Goal: Answer question/provide support

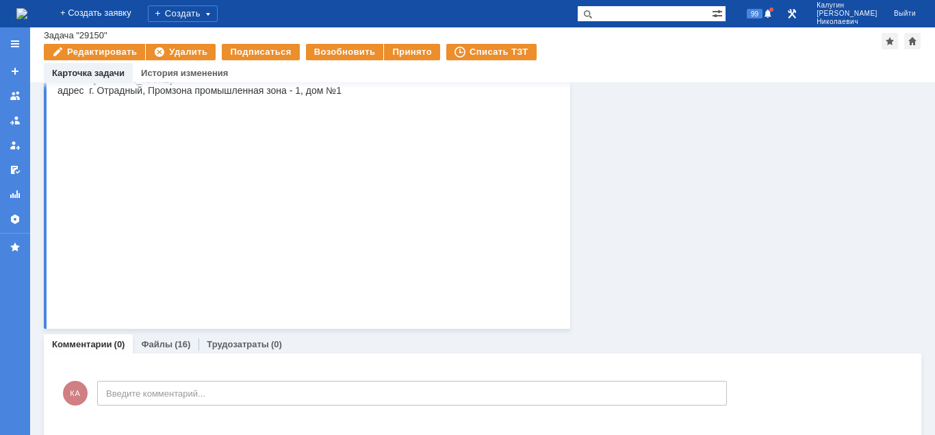
scroll to position [307, 0]
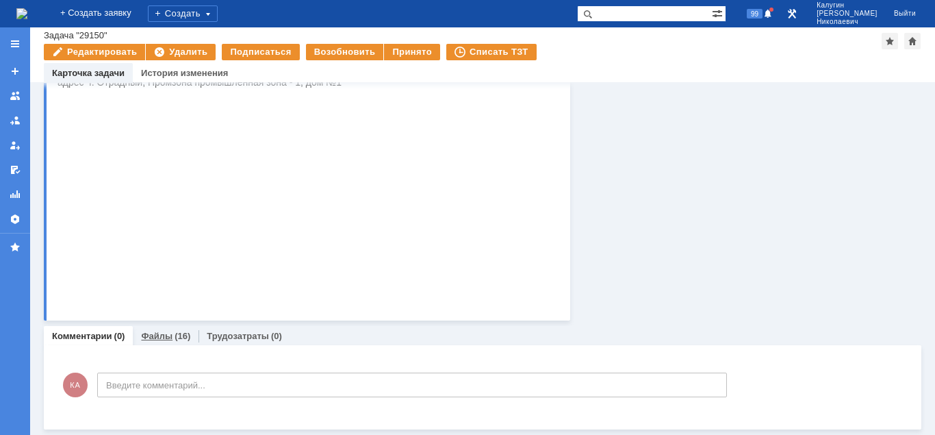
click at [155, 334] on link "Файлы" at bounding box center [156, 336] width 31 height 10
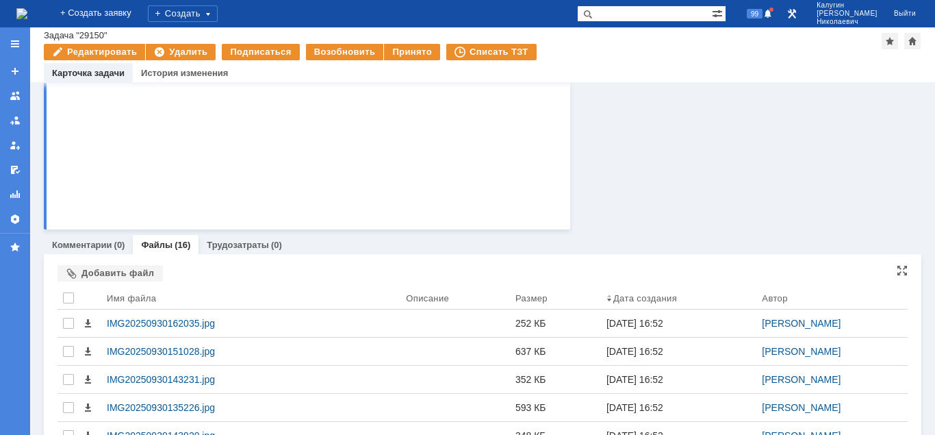
scroll to position [395, 0]
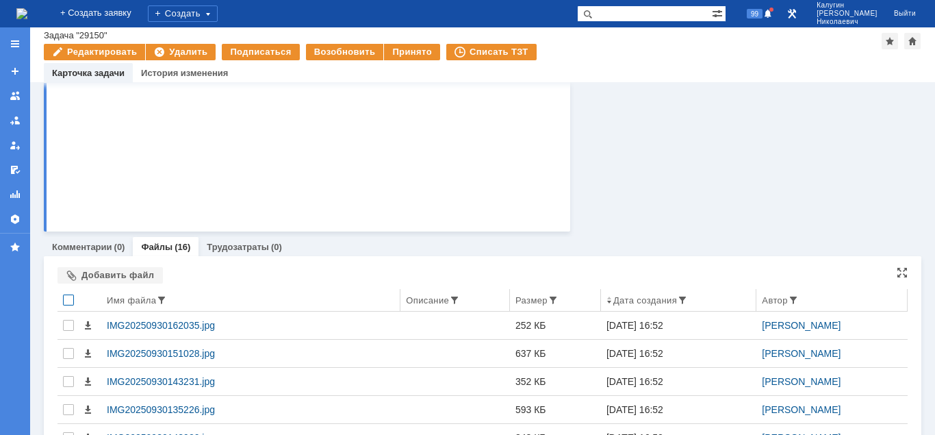
click at [70, 300] on div at bounding box center [68, 299] width 11 height 11
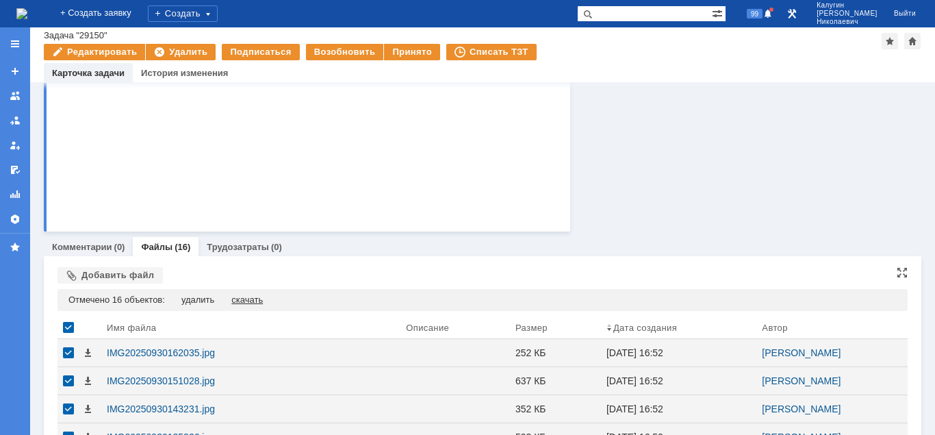
click at [252, 300] on div "скачать" at bounding box center [246, 299] width 31 height 11
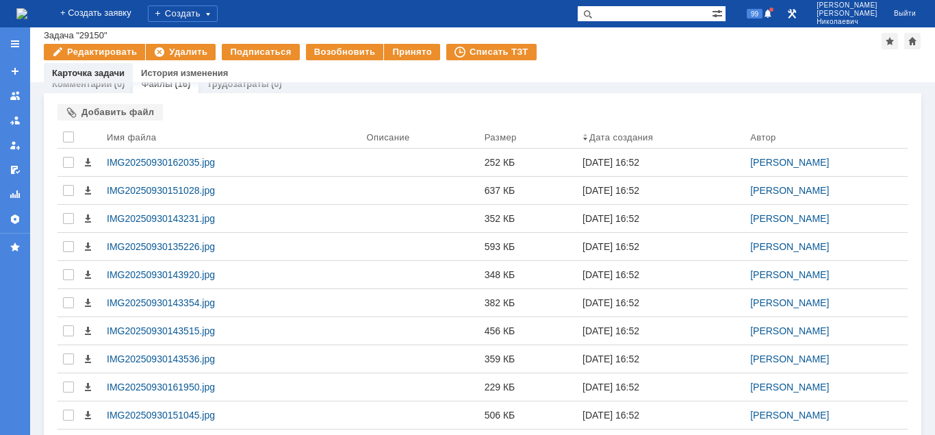
scroll to position [760, 0]
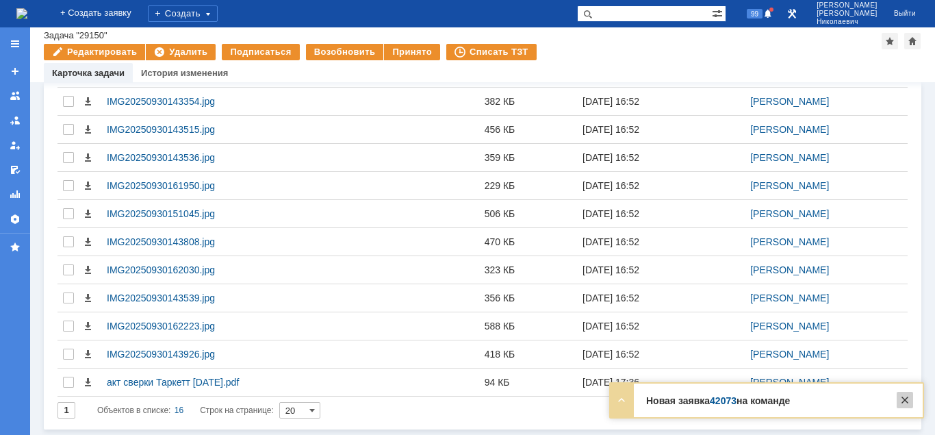
click at [908, 400] on div at bounding box center [905, 400] width 16 height 16
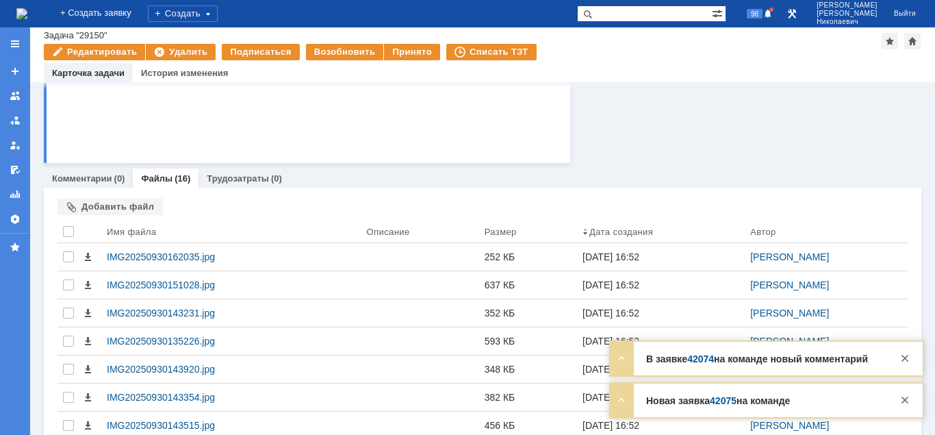
scroll to position [411, 0]
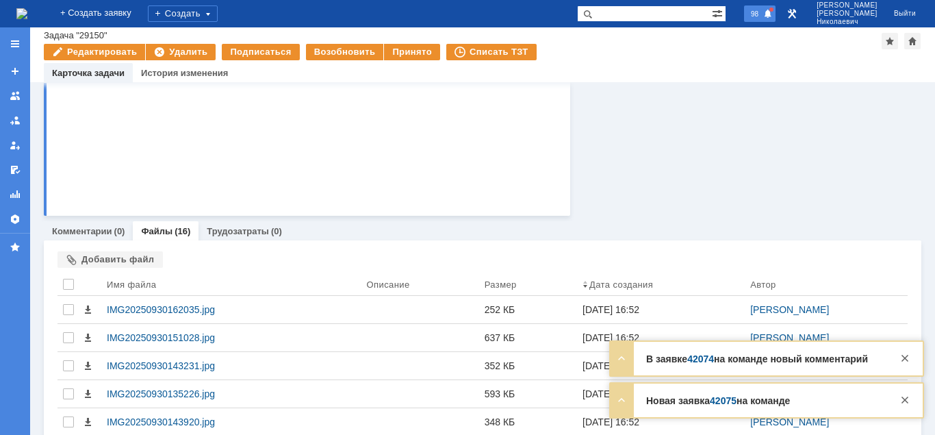
click at [763, 18] on span "98" at bounding box center [755, 14] width 16 height 10
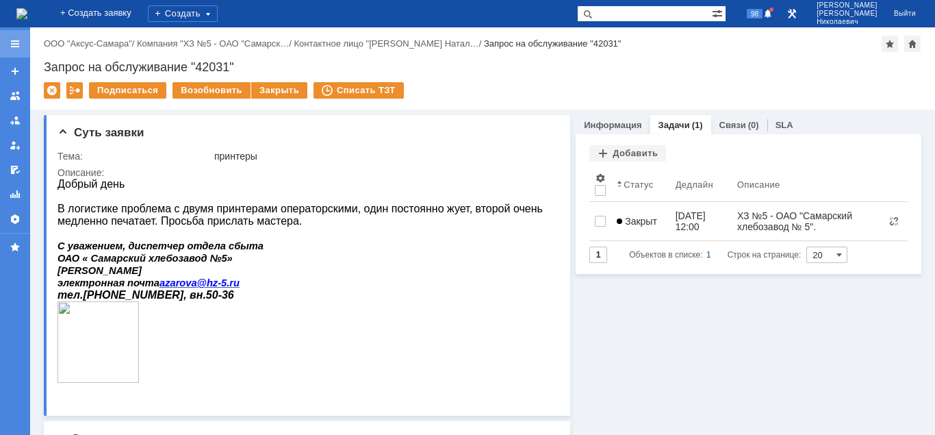
click at [22, 44] on div at bounding box center [15, 43] width 30 height 27
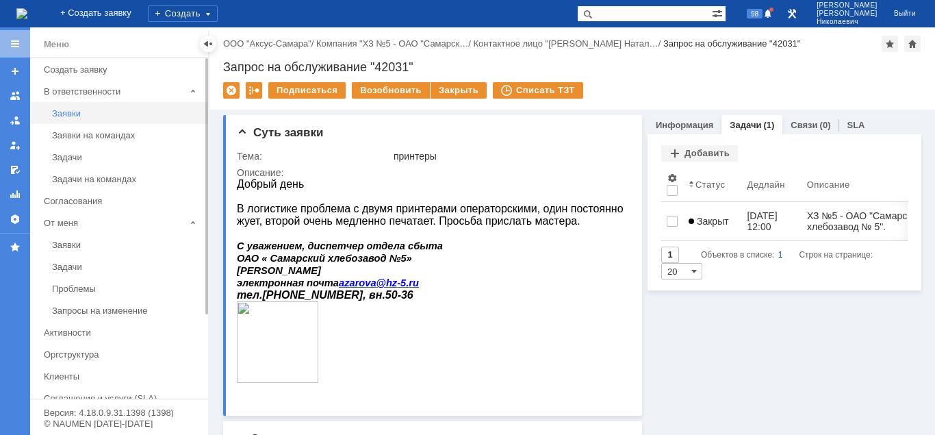
click at [67, 115] on div "Заявки" at bounding box center [126, 113] width 148 height 10
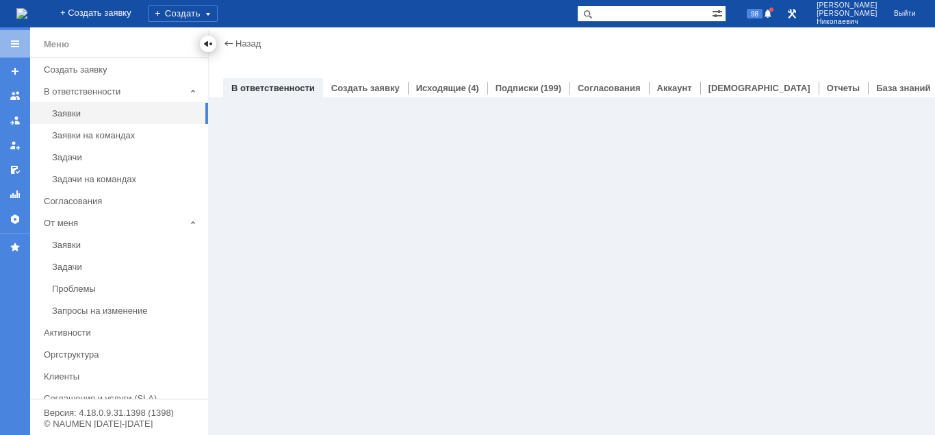
click at [206, 44] on div at bounding box center [208, 43] width 11 height 11
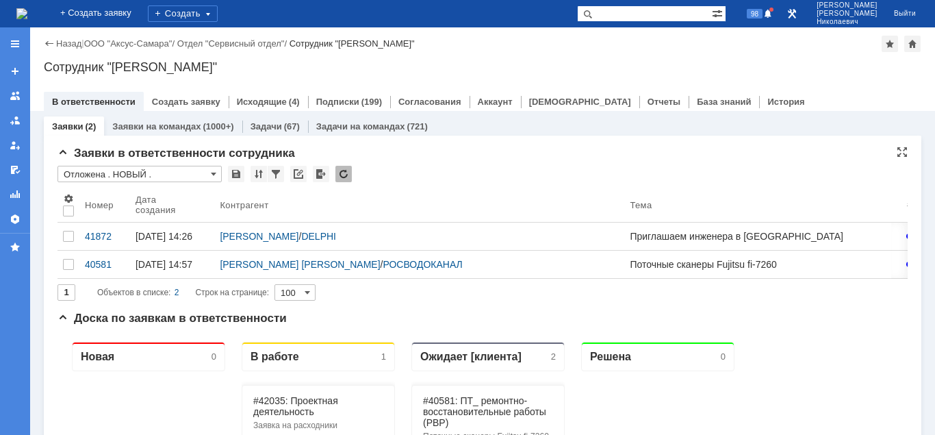
click at [154, 176] on input "Отложена . НОВЫЙ ." at bounding box center [139, 174] width 164 height 16
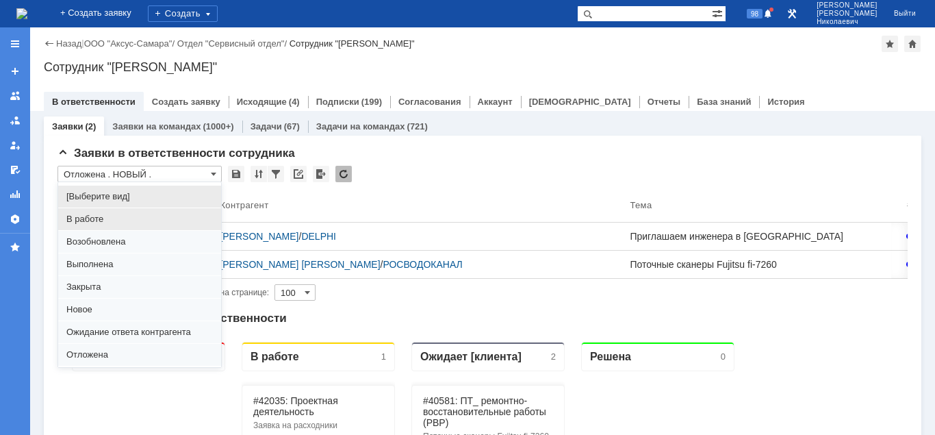
click at [108, 222] on span "В работе" at bounding box center [139, 219] width 146 height 11
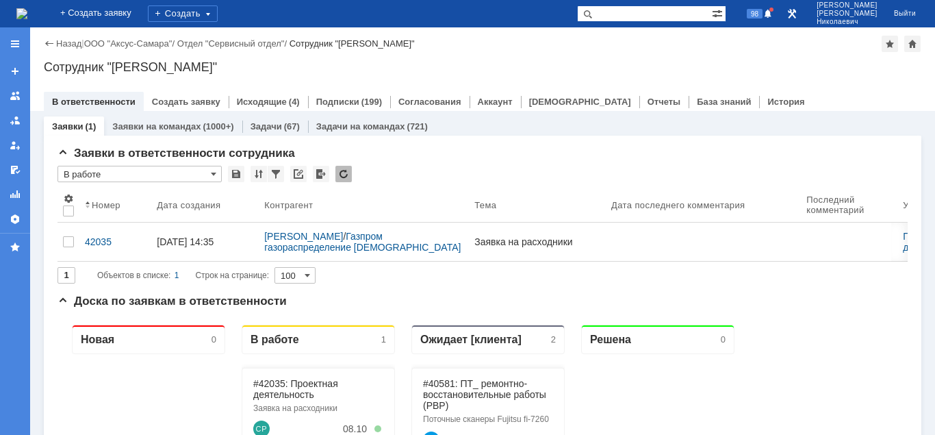
type input "В работе"
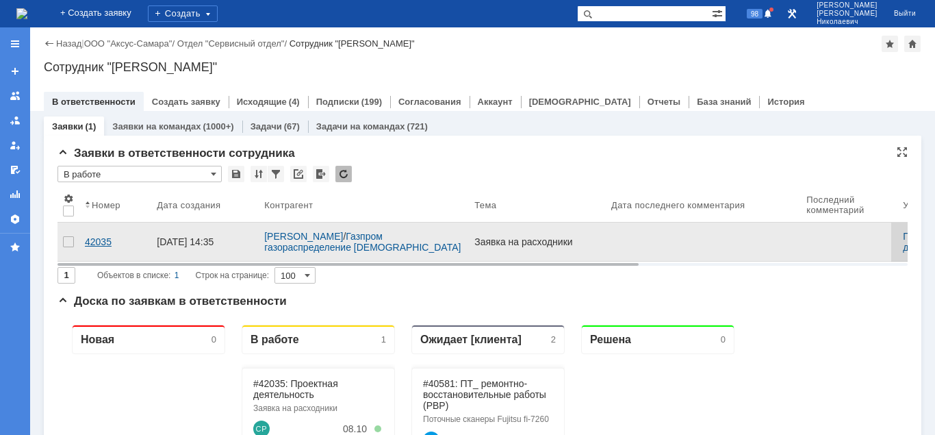
click at [94, 237] on div "42035" at bounding box center [115, 241] width 61 height 11
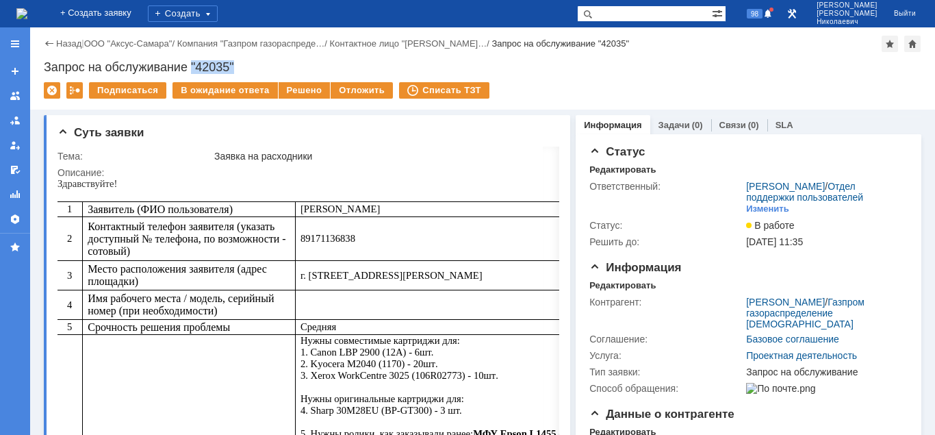
drag, startPoint x: 235, startPoint y: 66, endPoint x: 194, endPoint y: 64, distance: 41.1
click at [194, 64] on div "Запрос на обслуживание "42035"" at bounding box center [483, 67] width 878 height 14
copy div ""42035""
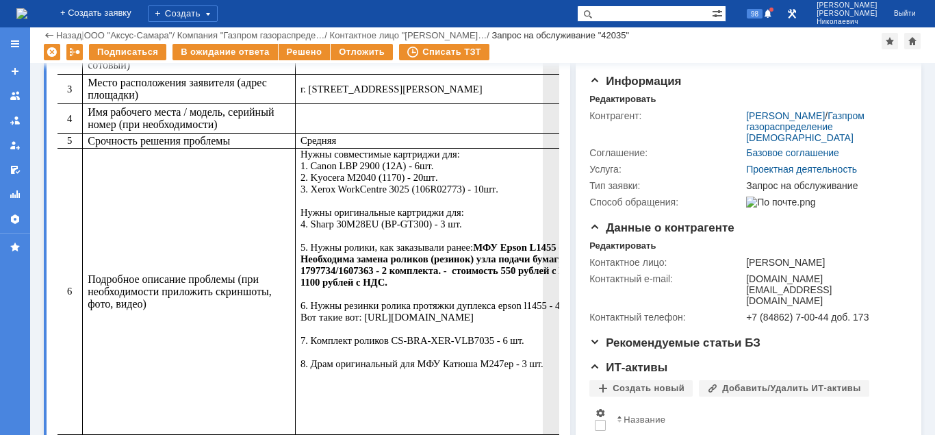
scroll to position [209, 0]
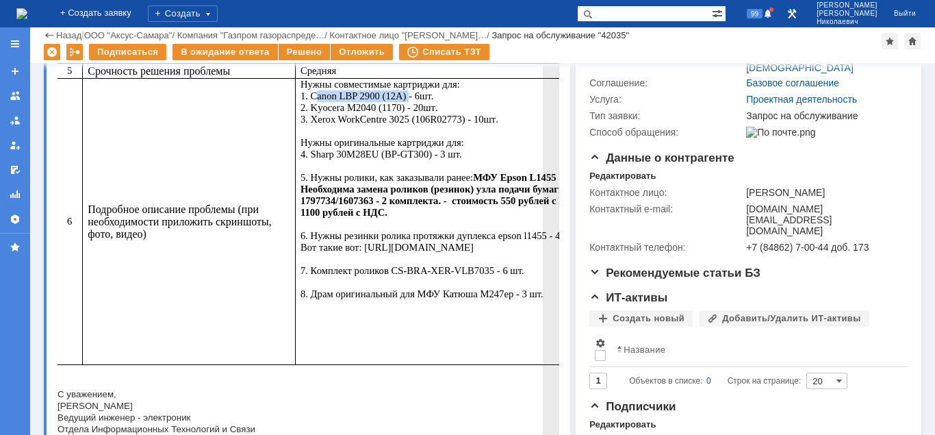
drag, startPoint x: 244, startPoint y: 115, endPoint x: 334, endPoint y: 115, distance: 89.7
click at [334, 101] on span "Нужны совместимые картриджи для: 1. Canon LBP 2900 (12A) - 6шт." at bounding box center [379, 90] width 159 height 23
copy span "Canon LBP 2900 (12A)"
drag, startPoint x: 391, startPoint y: 140, endPoint x: 344, endPoint y: 138, distance: 46.6
click at [344, 125] on span ". 3. Xerox WorkCentre 3025 (106R02773) - 10" at bounding box center [391, 113] width 183 height 23
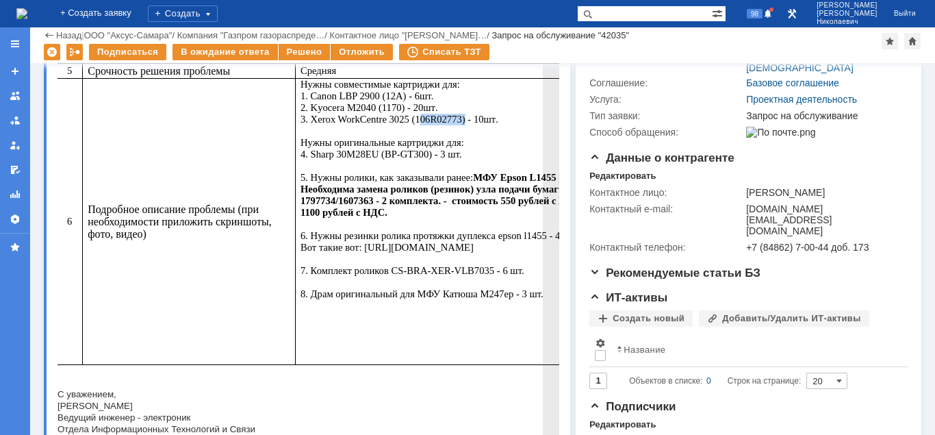
copy span "106R02773"
click at [304, 125] on span ". 3. Xerox WorkCentre 3025 (106R02773) - 10" at bounding box center [391, 113] width 183 height 23
drag, startPoint x: 246, startPoint y: 143, endPoint x: 396, endPoint y: 142, distance: 149.9
click at [396, 125] on span ". 3. Xerox WorkCentre 3025 (106R02773) - 10" at bounding box center [391, 113] width 183 height 23
copy span "Xerox WorkCentre 3025 (106R02773)"
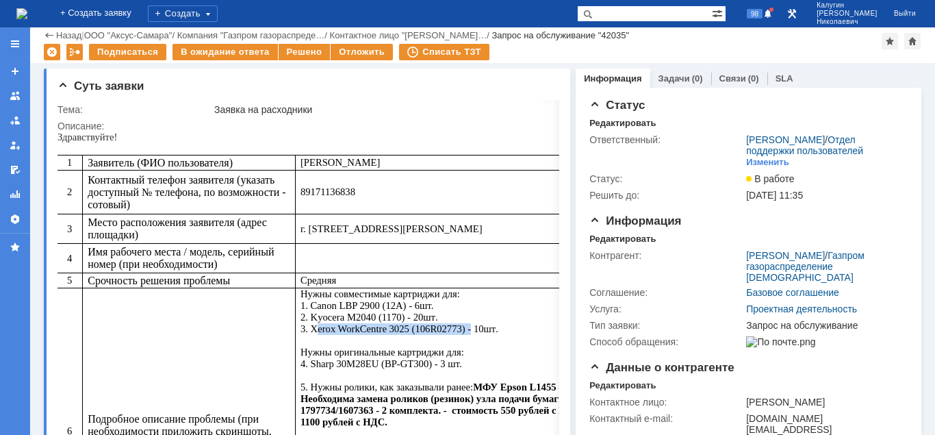
scroll to position [209, 0]
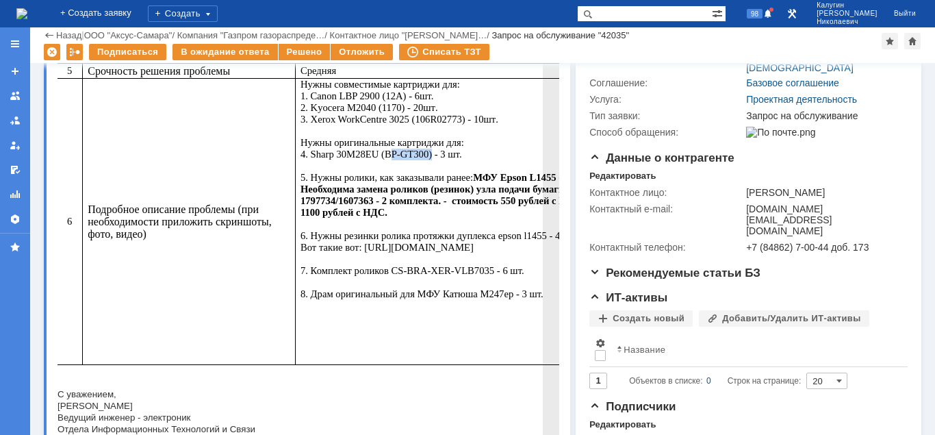
drag, startPoint x: 313, startPoint y: 177, endPoint x: 354, endPoint y: 172, distance: 40.7
click at [354, 172] on span "Нужны оригинальные картриджи для: 4. Sharp 30M28EU (BP-GT300) - 3 шт. 5. Нужны …" at bounding box center [488, 218] width 376 height 162
copy span "BP-GT300"
click at [391, 224] on p "Нужны совместимые картриджи для: 1. Canon LBP 2900 (12A) - 6шт. 2. Kyocera M204…" at bounding box center [492, 189] width 384 height 221
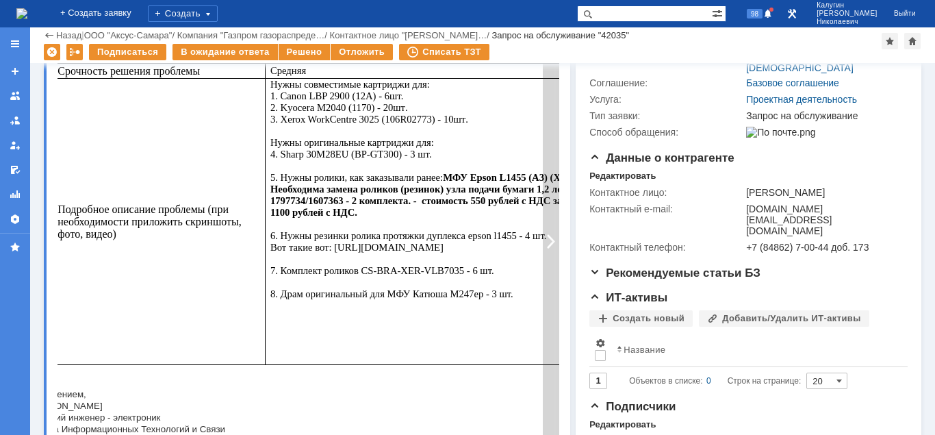
click at [551, 240] on div at bounding box center [551, 241] width 16 height 702
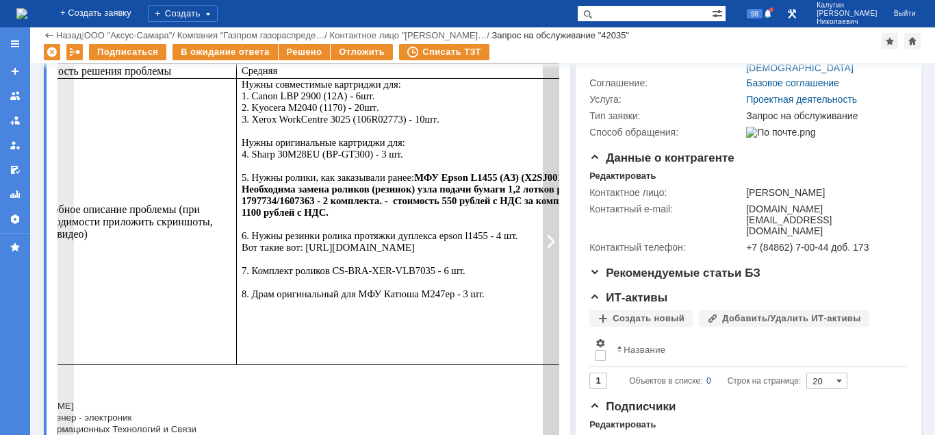
click at [553, 240] on div at bounding box center [551, 241] width 16 height 702
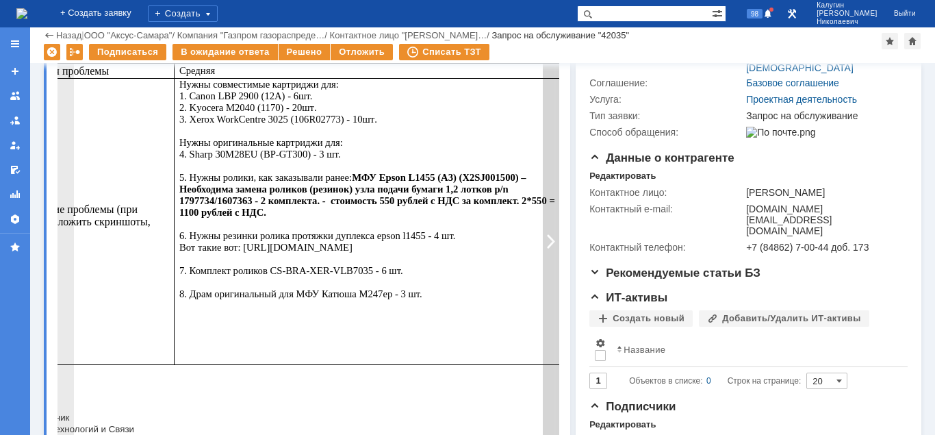
click at [553, 240] on div at bounding box center [551, 241] width 16 height 702
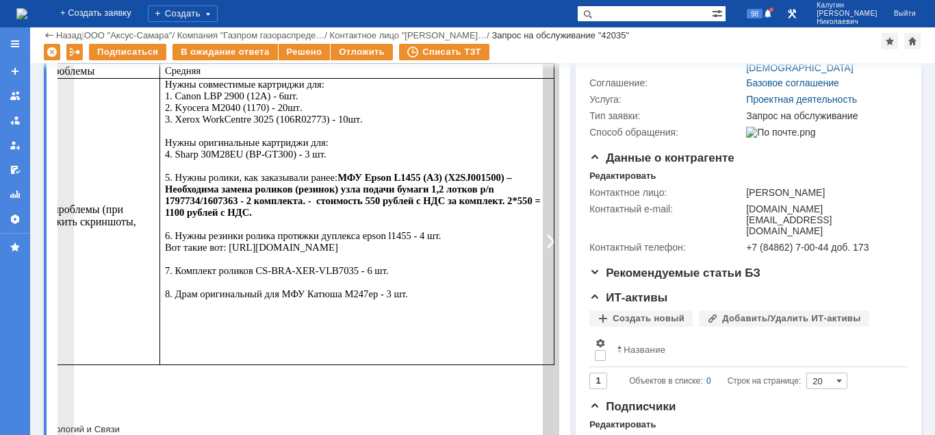
click at [553, 240] on div at bounding box center [551, 241] width 16 height 702
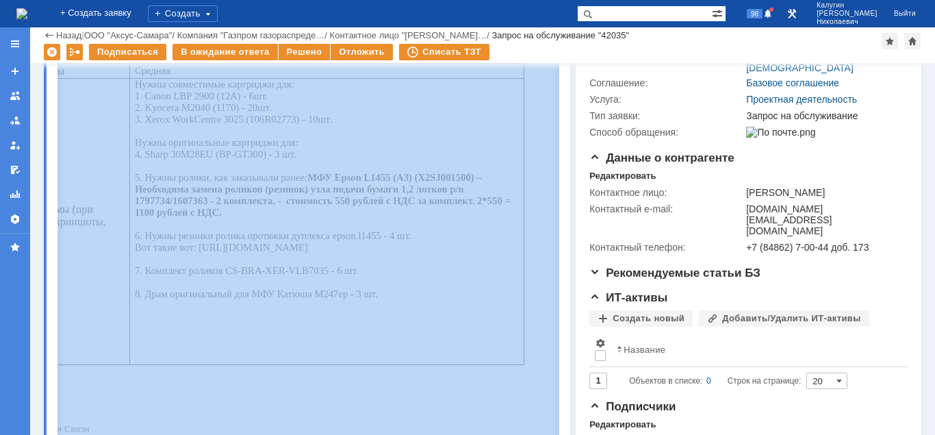
click at [561, 270] on div "Суть заявки Тема: Заявка на расходники Описание:" at bounding box center [307, 231] width 526 height 744
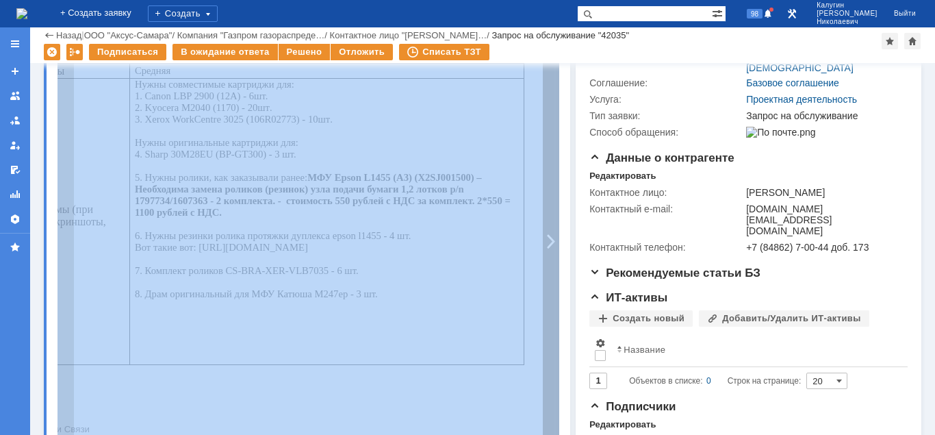
click at [555, 273] on div at bounding box center [551, 241] width 16 height 702
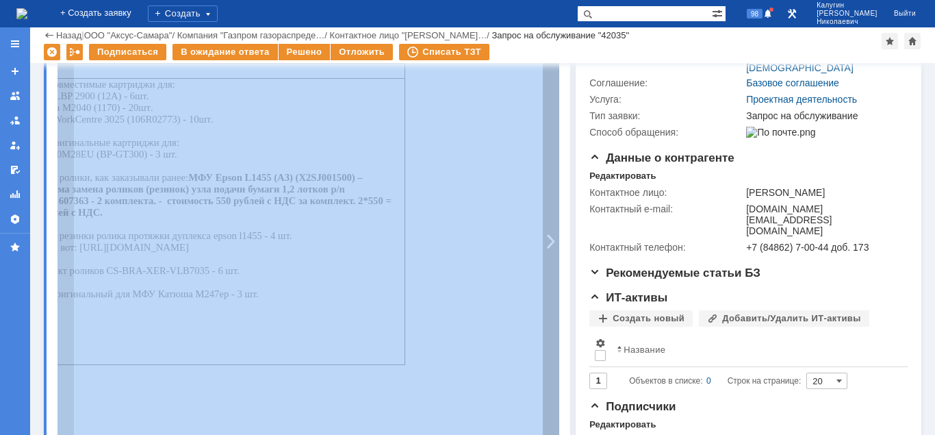
click at [555, 273] on div at bounding box center [551, 241] width 16 height 702
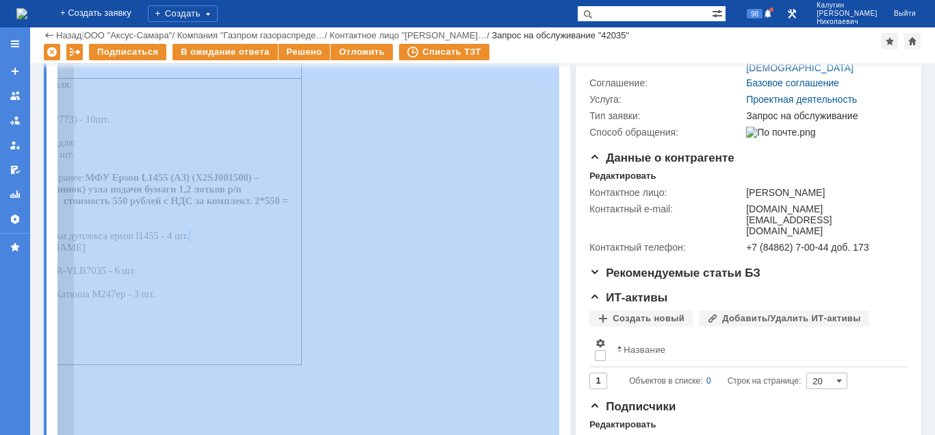
click at [302, 273] on td "Нужны совместимые картриджи для: 1. Canon LBP 2900 (12A) - 6шт. 2. Kyocera M204…" at bounding box center [104, 222] width 395 height 286
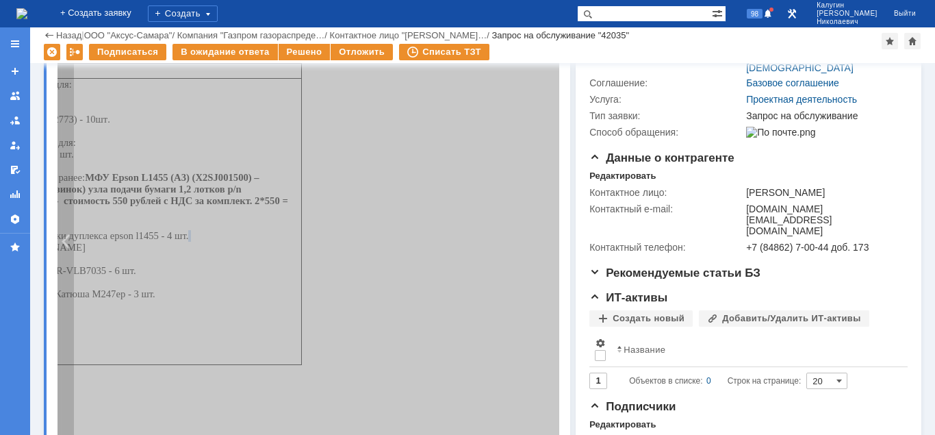
click at [66, 316] on div at bounding box center [65, 241] width 16 height 702
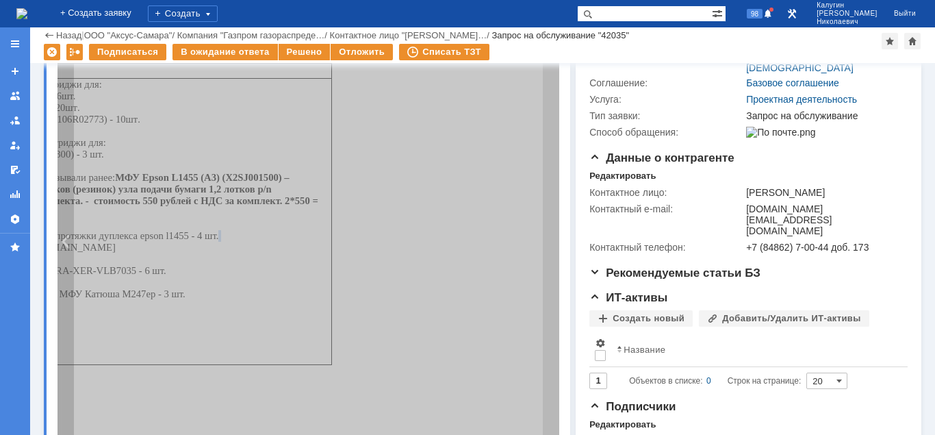
click at [66, 316] on div at bounding box center [65, 241] width 16 height 702
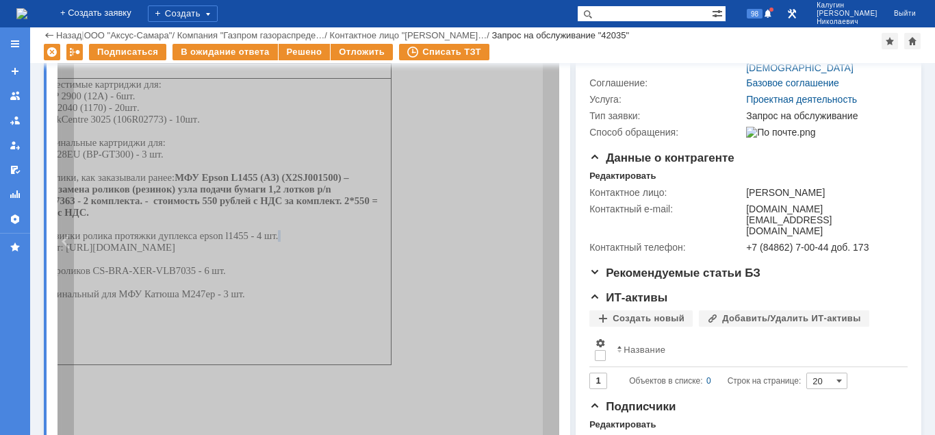
click at [66, 316] on div at bounding box center [65, 241] width 16 height 702
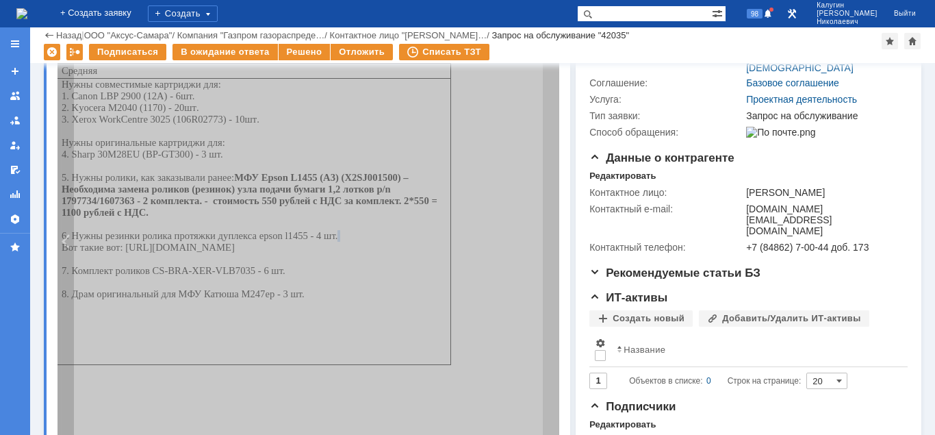
click at [66, 316] on div at bounding box center [65, 241] width 16 height 702
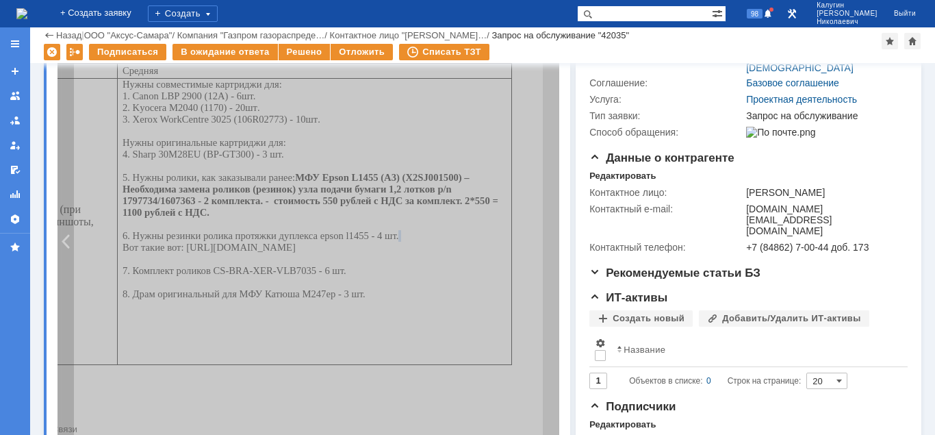
click at [66, 316] on div at bounding box center [65, 241] width 16 height 702
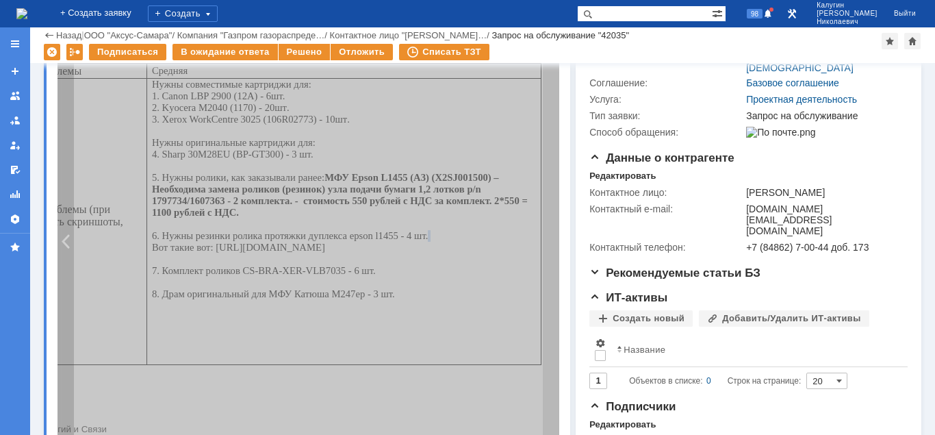
click at [66, 316] on div at bounding box center [65, 241] width 16 height 702
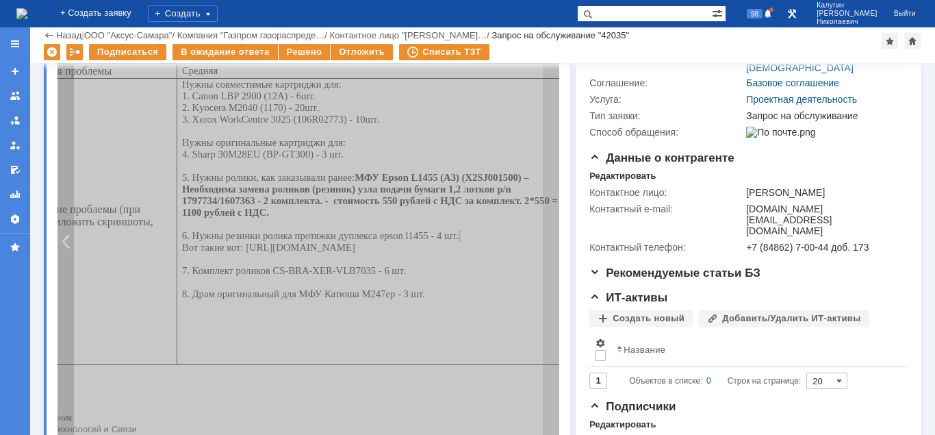
click at [66, 316] on div at bounding box center [65, 241] width 16 height 702
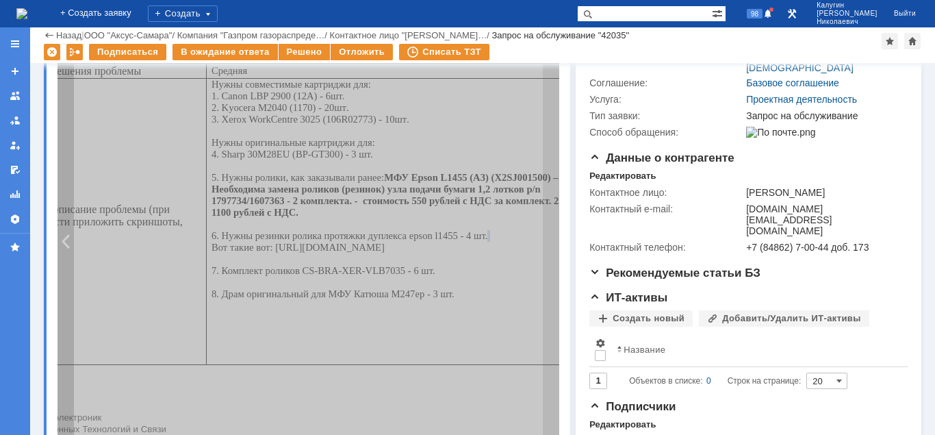
scroll to position [0, 45]
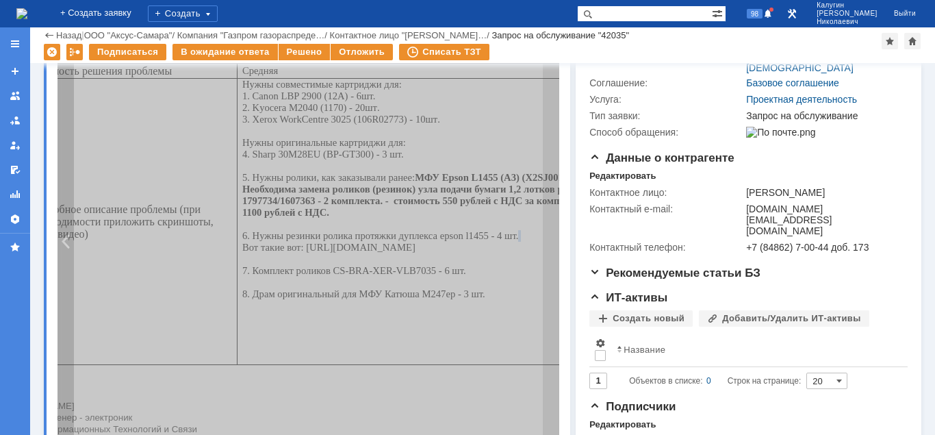
click at [66, 316] on div at bounding box center [65, 241] width 16 height 702
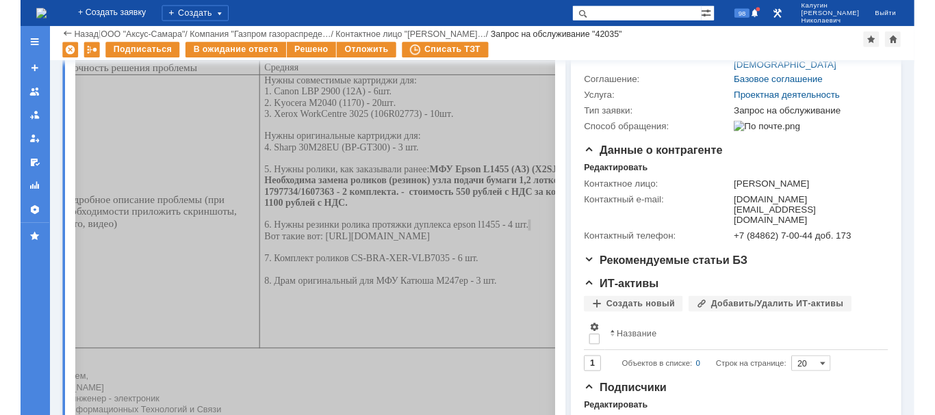
scroll to position [0, 0]
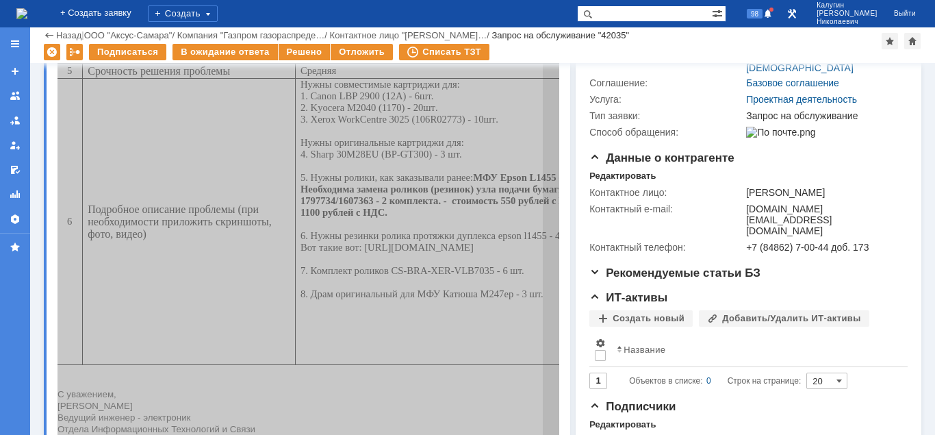
drag, startPoint x: 241, startPoint y: 300, endPoint x: 458, endPoint y: 301, distance: 217.0
click at [458, 300] on p "Нужны совместимые картриджи для: 1. Canon LBP 2900 (12A) - 6шт. 2. Kyocera M204…" at bounding box center [492, 189] width 384 height 221
click at [344, 268] on span "Нужны оригинальные картриджи для: 4. Sharp 30M28EU (BP-GT300) - 3 шт. 5. Нужны …" at bounding box center [488, 218] width 376 height 162
drag, startPoint x: 294, startPoint y: 251, endPoint x: 333, endPoint y: 276, distance: 45.6
click at [333, 276] on p "Нужны совместимые картриджи для: 1. Canon LBP 2900 (12A) - 6шт. 2. Kyocera M204…" at bounding box center [492, 189] width 384 height 221
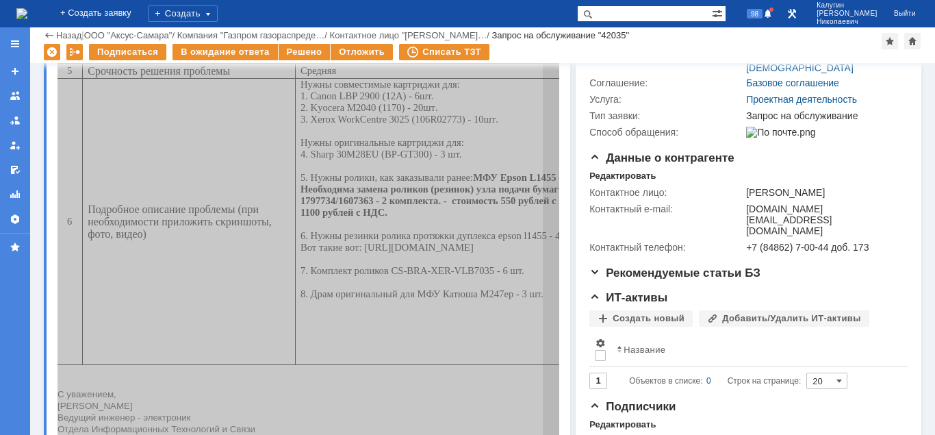
copy span "https://market.yandex.ru/card/rezinovaya-shina-s-dupleksnym-rolikom-dlya-epson-…"
drag, startPoint x: 274, startPoint y: 240, endPoint x: 491, endPoint y: 239, distance: 216.3
click at [491, 239] on span "Нужны оригинальные картриджи для: 4. Sharp 30M28EU (BP-GT300) - 3 шт. 5. Нужны …" at bounding box center [488, 218] width 376 height 162
click at [445, 240] on span "Нужны оригинальные картриджи для: 4. Sharp 30M28EU (BP-GT300) - 3 шт. 5. Нужны …" at bounding box center [488, 218] width 376 height 162
drag, startPoint x: 274, startPoint y: 240, endPoint x: 482, endPoint y: 240, distance: 207.4
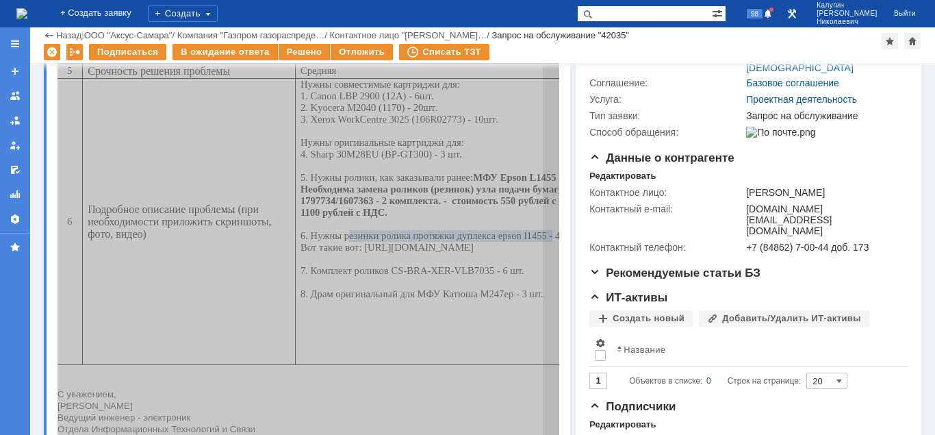
click at [482, 240] on span "Нужны оригинальные картриджи для: 4. Sharp 30M28EU (BP-GT300) - 3 шт. 5. Нужны …" at bounding box center [488, 218] width 376 height 162
copy span "резинки ролика протяжки дуплекса epson l1455"
click at [355, 237] on span "Нужны оригинальные картриджи для: 4. Sharp 30M28EU (BP-GT300) - 3 шт. 5. Нужны …" at bounding box center [488, 218] width 376 height 162
drag, startPoint x: 274, startPoint y: 240, endPoint x: 510, endPoint y: 241, distance: 236.2
click at [510, 241] on p "Нужны совместимые картриджи для: 1. Canon LBP 2900 (12A) - 6шт. 2. Kyocera M204…" at bounding box center [492, 189] width 384 height 221
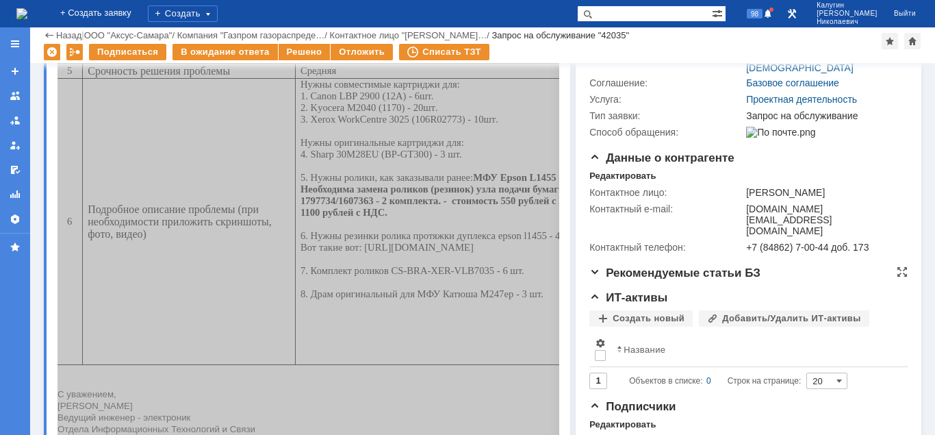
copy span "резинки ролика протяжки дуплекса epson l1455 - 4 шт."
click at [306, 248] on span "Нужны оригинальные картриджи для: 4. Sharp 30M28EU (BP-GT300) - 3 шт. 5. Нужны …" at bounding box center [488, 218] width 376 height 162
drag, startPoint x: 237, startPoint y: 251, endPoint x: 330, endPoint y: 273, distance: 95.6
click at [330, 273] on p "Нужны совместимые картриджи для: 1. Canon LBP 2900 (12A) - 6шт. 2. Kyocera M204…" at bounding box center [492, 189] width 384 height 221
copy span "Вот такие вот: https://market.yandex.ru/card/rezinovaya-shina-s-dupleksnym-roli…"
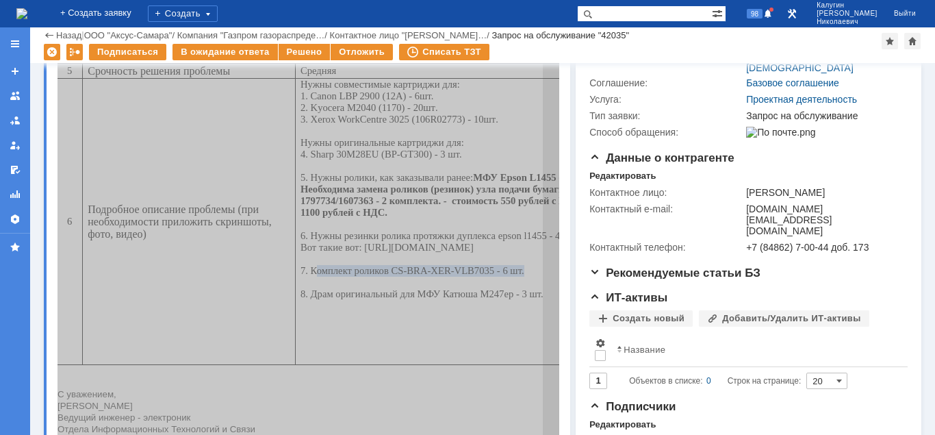
drag, startPoint x: 247, startPoint y: 301, endPoint x: 434, endPoint y: 305, distance: 186.9
click at [436, 299] on span "Нужны оригинальные картриджи для: 4. Sharp 30M28EU (BP-GT300) - 3 шт. 5. Нужны …" at bounding box center [488, 218] width 376 height 162
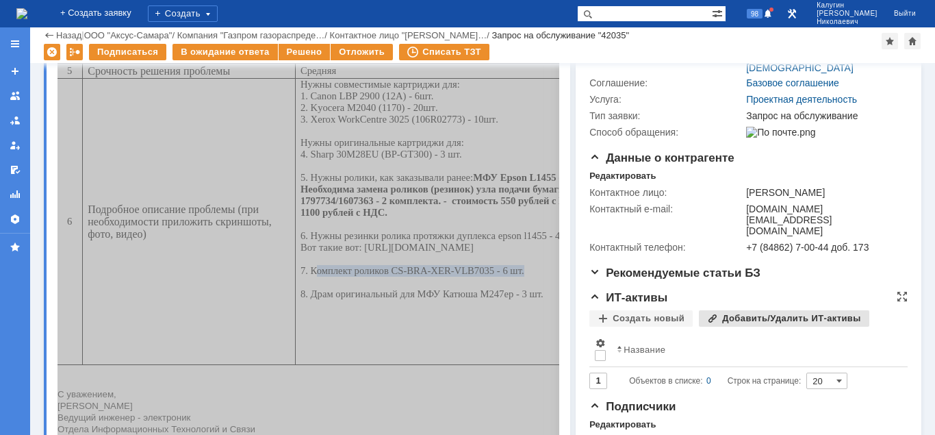
copy span "Комплект роликов CS-BRA-XER-VLB7035 - 6 шт"
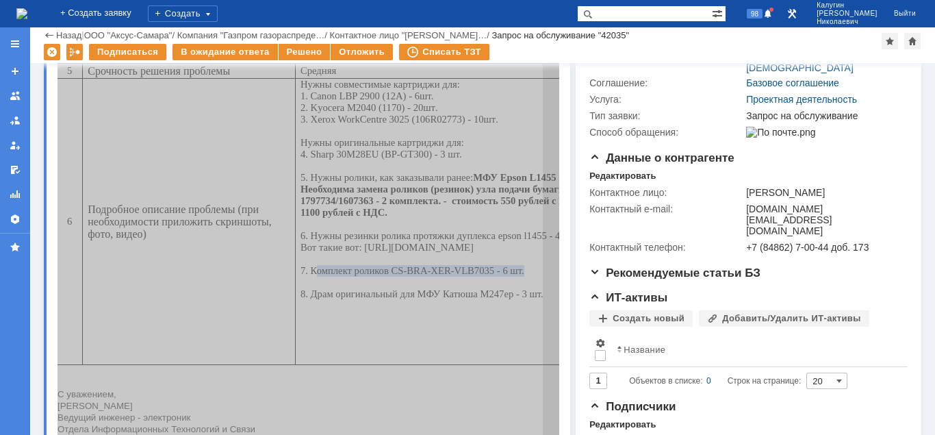
drag, startPoint x: 244, startPoint y: 325, endPoint x: 471, endPoint y: 322, distance: 227.3
click at [471, 299] on span "Нужны оригинальные картриджи для: 4. Sharp 30M28EU (BP-GT300) - 3 шт. 5. Нужны …" at bounding box center [488, 218] width 376 height 162
copy span "Драм оригинальный для МФУ Катюша M247ep - 3 шт."
click at [387, 331] on td "Нужны совместимые картриджи для: 1. Canon LBP 2900 (12A) - 6шт. 2. Kyocera M204…" at bounding box center [492, 222] width 395 height 286
drag, startPoint x: 374, startPoint y: 324, endPoint x: 444, endPoint y: 324, distance: 69.8
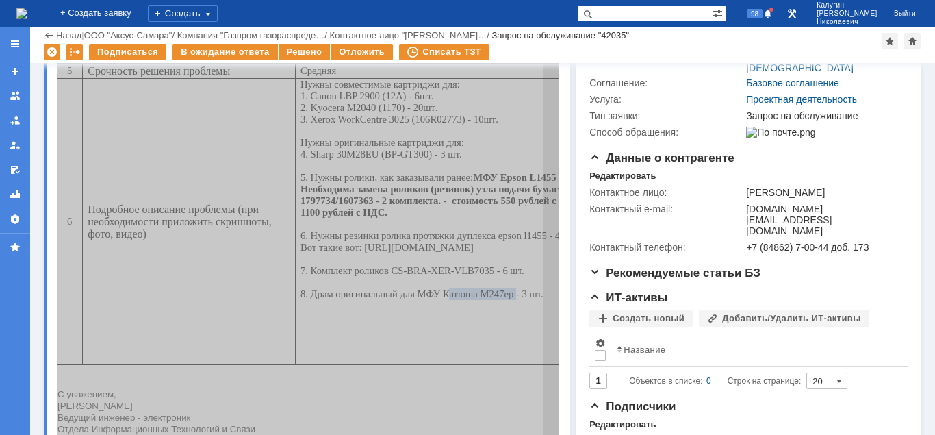
click at [444, 299] on span "Нужны оригинальные картриджи для: 4. Sharp 30M28EU (BP-GT300) - 3 шт. 5. Нужны …" at bounding box center [488, 218] width 376 height 162
copy span "Катюша M247ep"
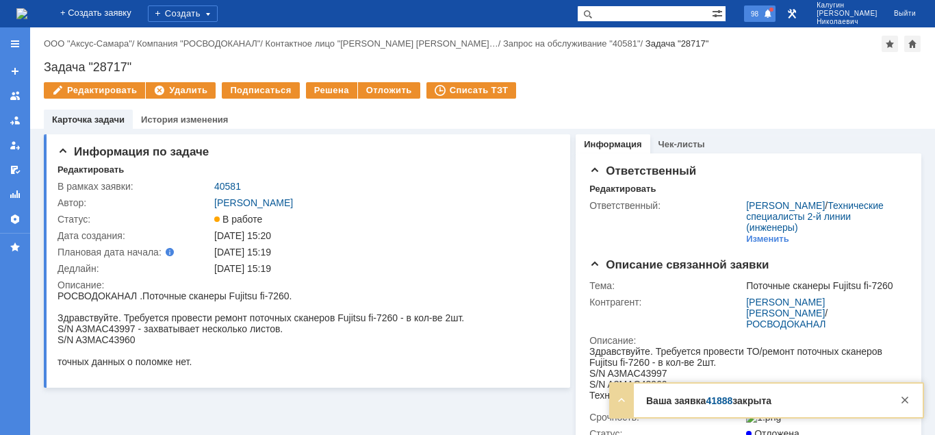
click at [763, 14] on span "98" at bounding box center [755, 14] width 16 height 10
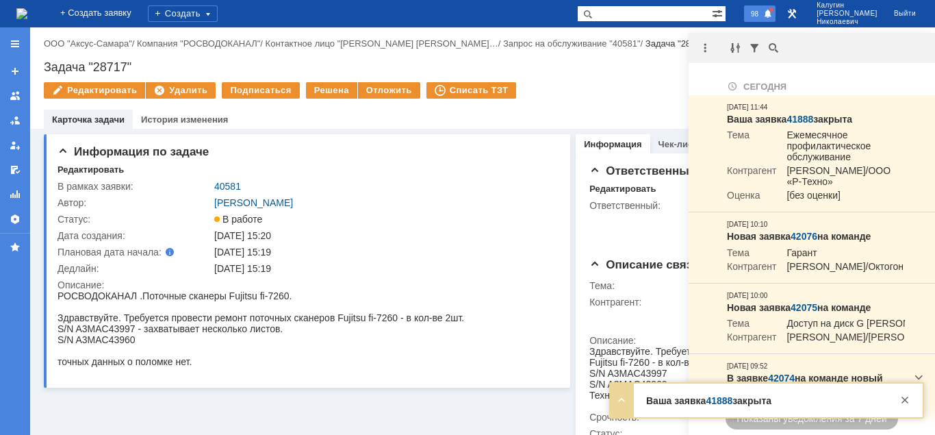
click at [763, 14] on span "98" at bounding box center [755, 14] width 16 height 10
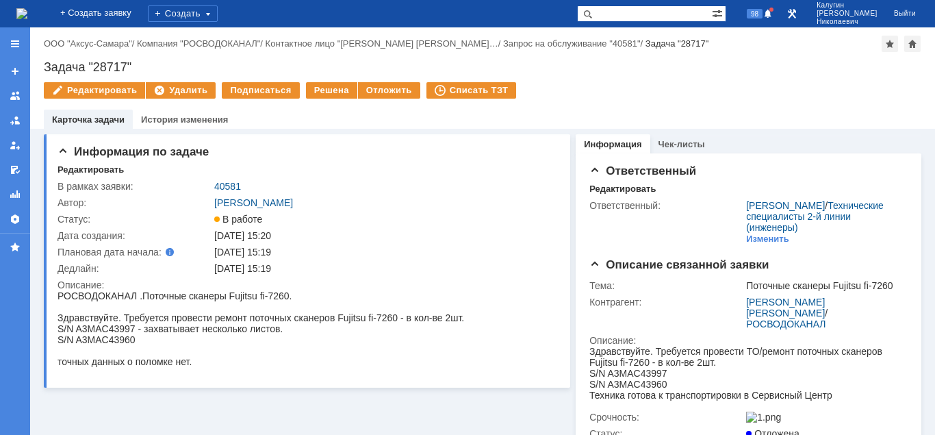
click at [713, 86] on div "Редактировать Удалить Подписаться Решена Отложить Списать ТЗТ" at bounding box center [483, 96] width 878 height 29
